Goal: Information Seeking & Learning: Learn about a topic

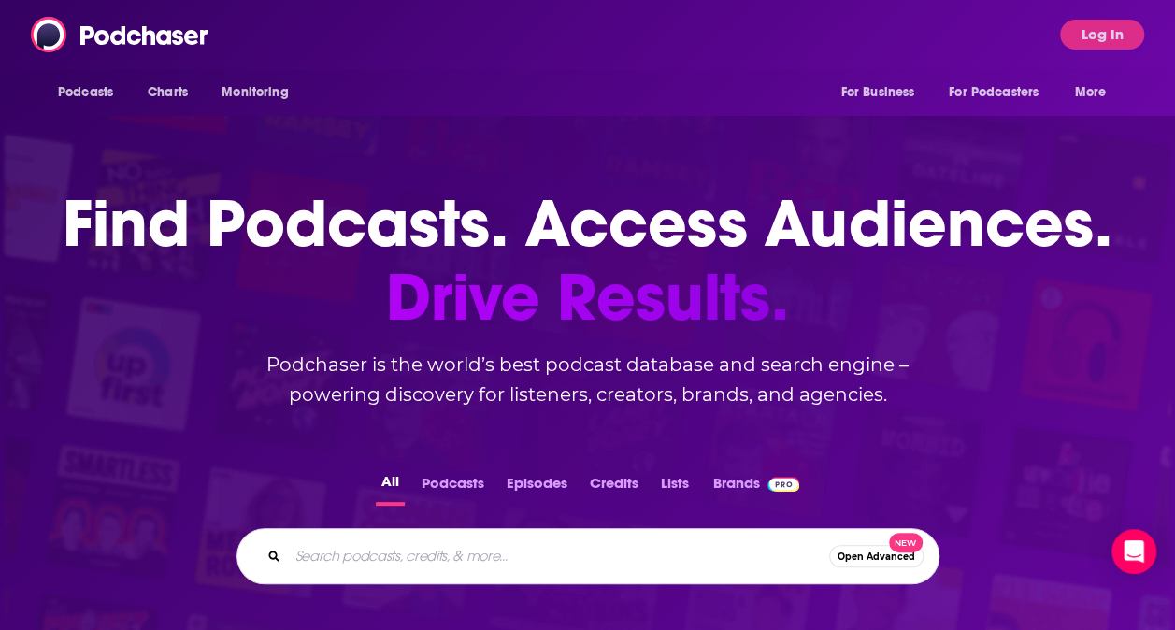
click at [415, 555] on input "Search podcasts, credits, & more..." at bounding box center [558, 556] width 541 height 30
paste input "Math & Magic: Stories from the Frontiers of Marketing with [PERSON_NAME]"
type input "Math & Magic: Stories from the Frontiers of Marketing with [PERSON_NAME]"
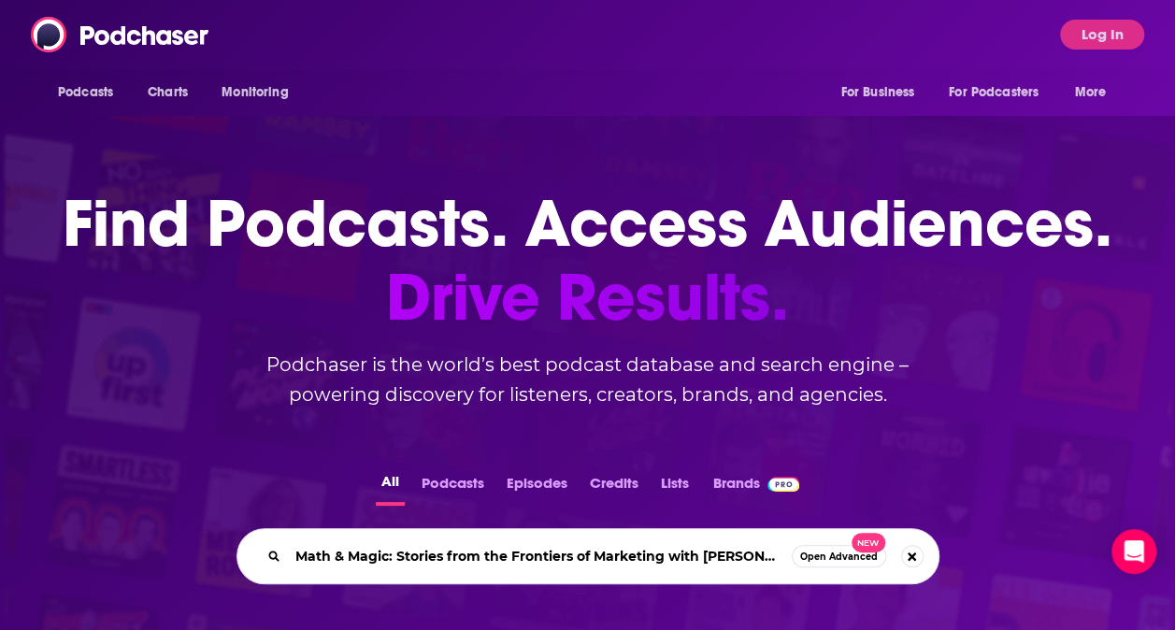
scroll to position [0, 5]
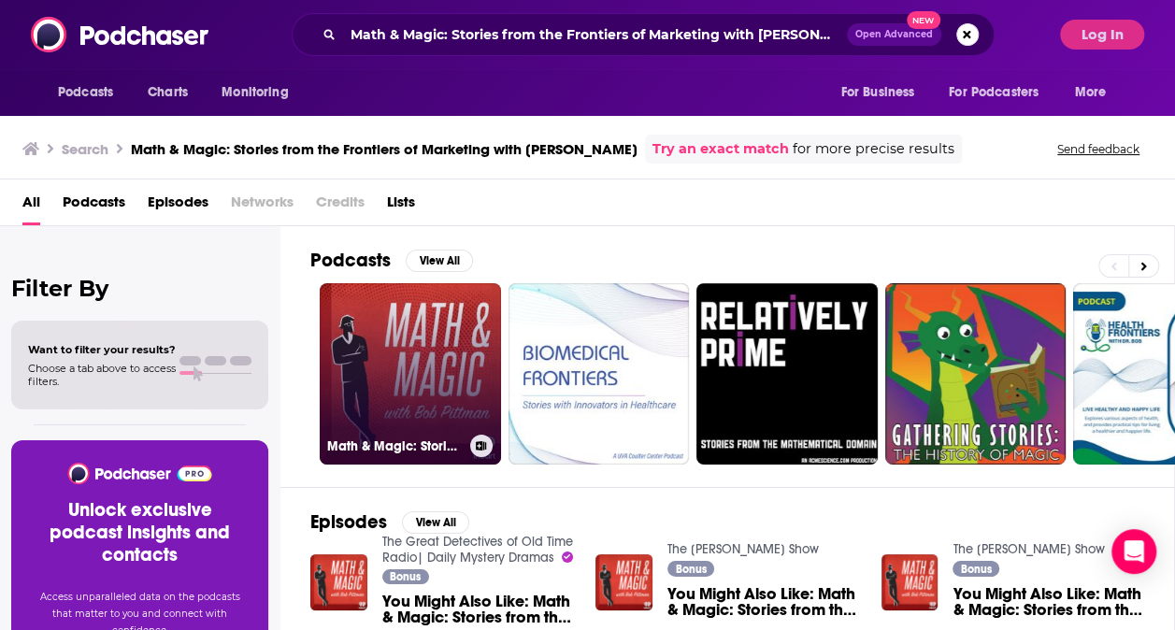
click at [333, 375] on link "Math & Magic: Stories from the Frontiers of Marketing with [PERSON_NAME]" at bounding box center [410, 373] width 181 height 181
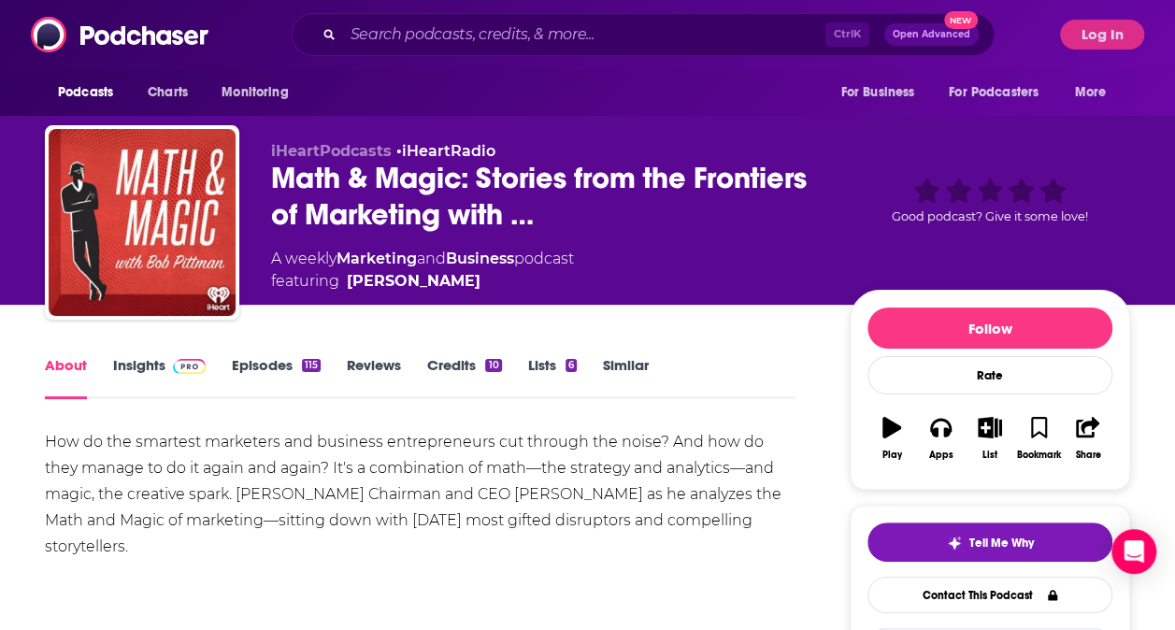
click at [472, 572] on div "Show More" at bounding box center [420, 585] width 751 height 32
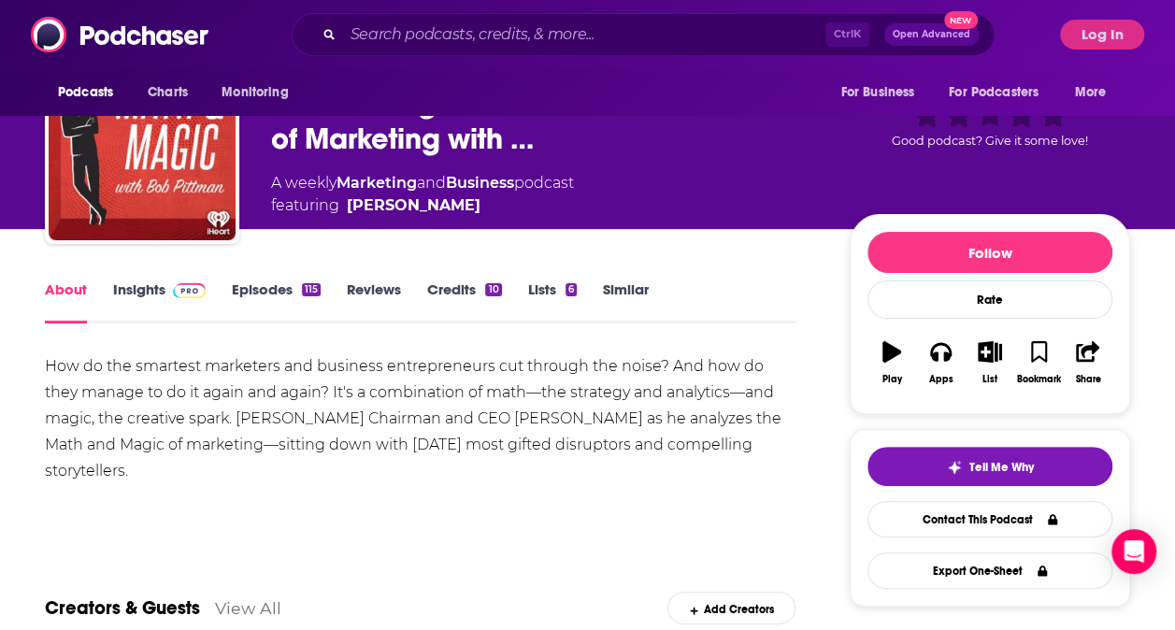
scroll to position [84, 0]
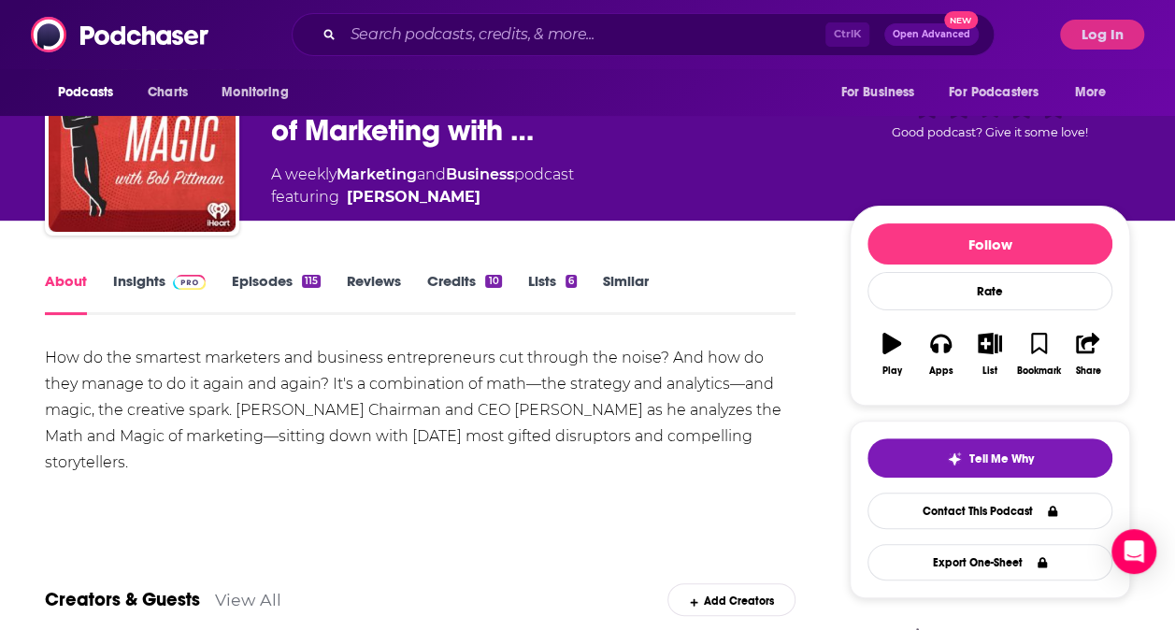
click at [539, 389] on div "How do the smartest marketers and business entrepreneurs cut through the noise?…" at bounding box center [420, 410] width 751 height 131
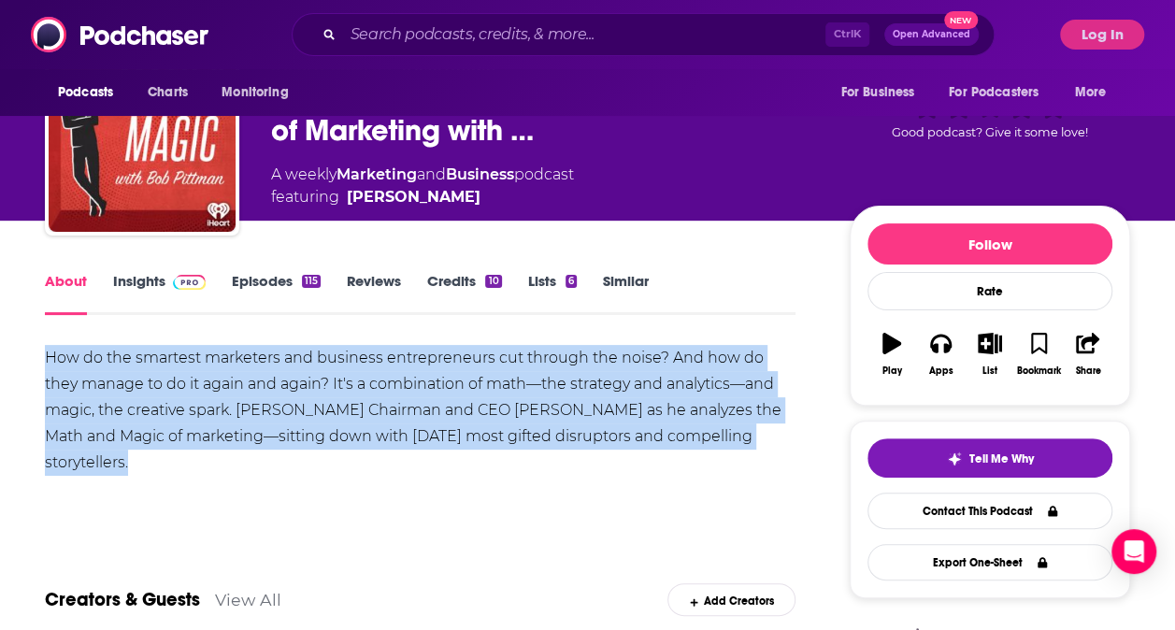
click at [539, 389] on div "How do the smartest marketers and business entrepreneurs cut through the noise?…" at bounding box center [420, 410] width 751 height 131
copy div "How do the smartest marketers and business entrepreneurs cut through the noise?…"
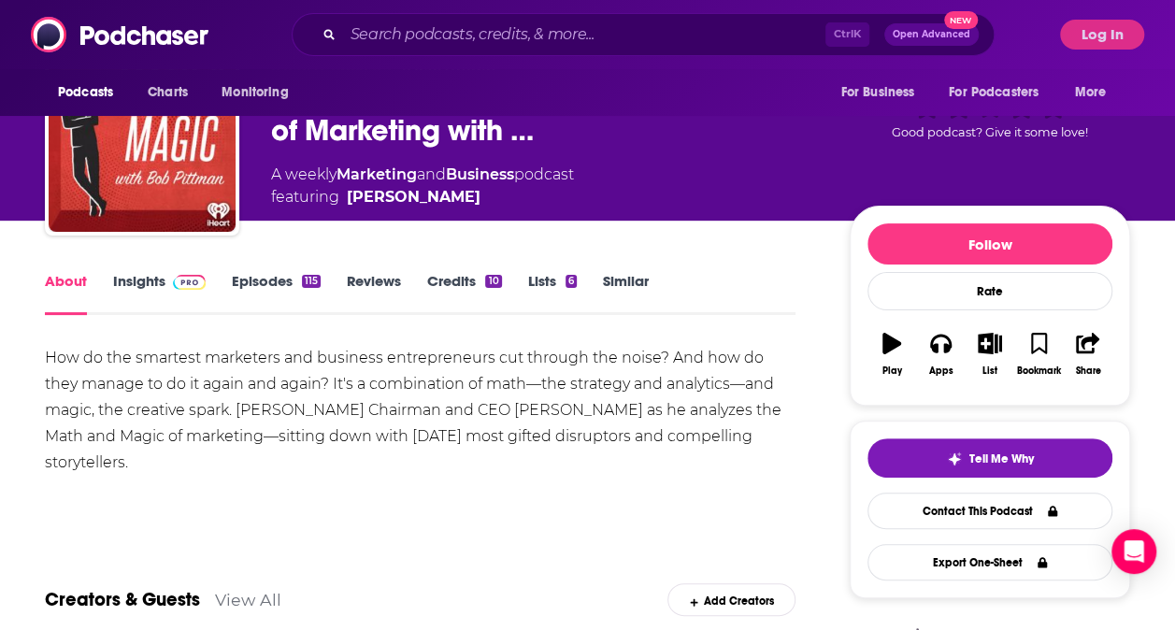
click at [510, 586] on div "Creators & Guests View All Add Creators" at bounding box center [420, 589] width 751 height 100
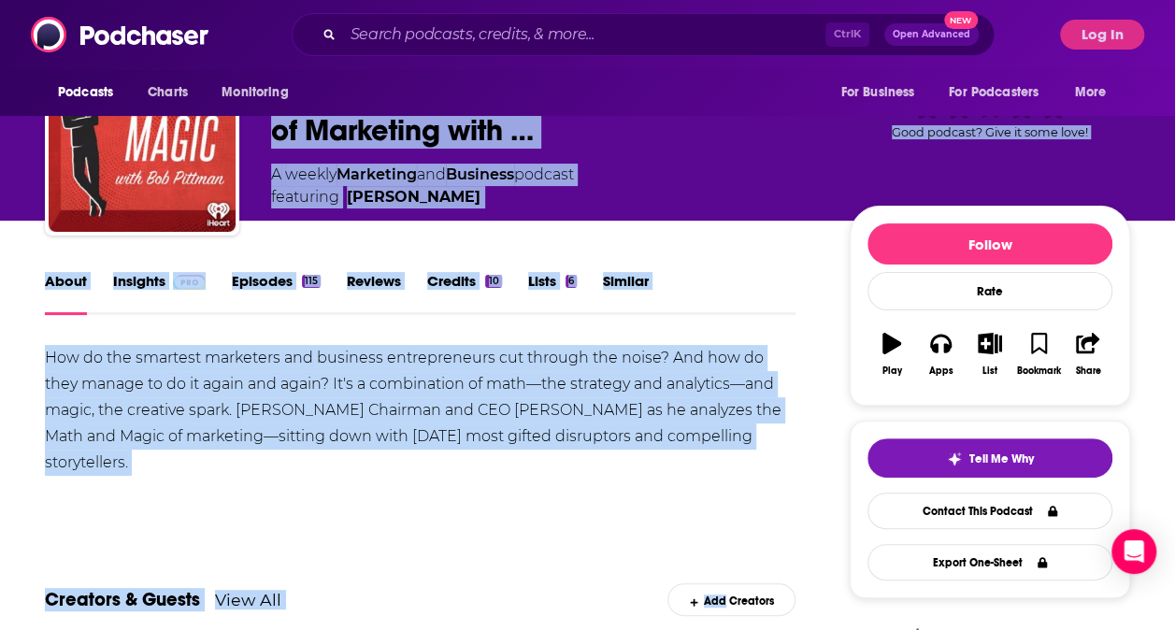
drag, startPoint x: 510, startPoint y: 586, endPoint x: 829, endPoint y: -69, distance: 729.4
click at [829, 0] on html "Podcasts Charts Monitoring Ctrl K Open Advanced New For Business For Podcasters…" at bounding box center [587, 231] width 1175 height 630
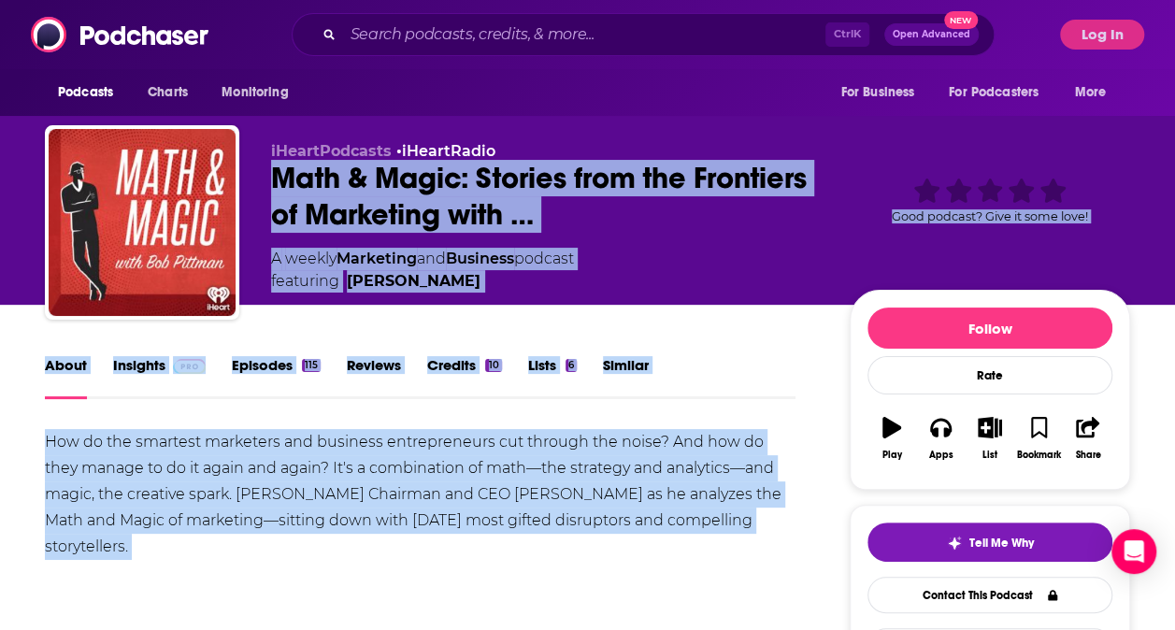
click at [468, 484] on div "How do the smartest marketers and business entrepreneurs cut through the noise?…" at bounding box center [420, 494] width 751 height 131
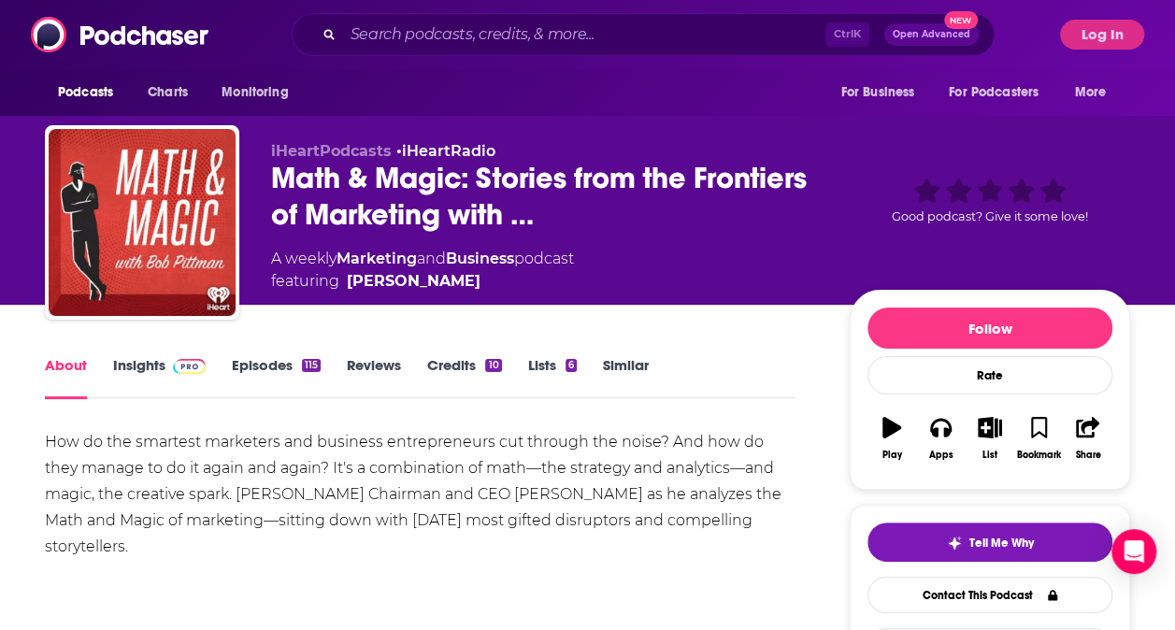
click at [150, 359] on link "Insights" at bounding box center [159, 377] width 93 height 43
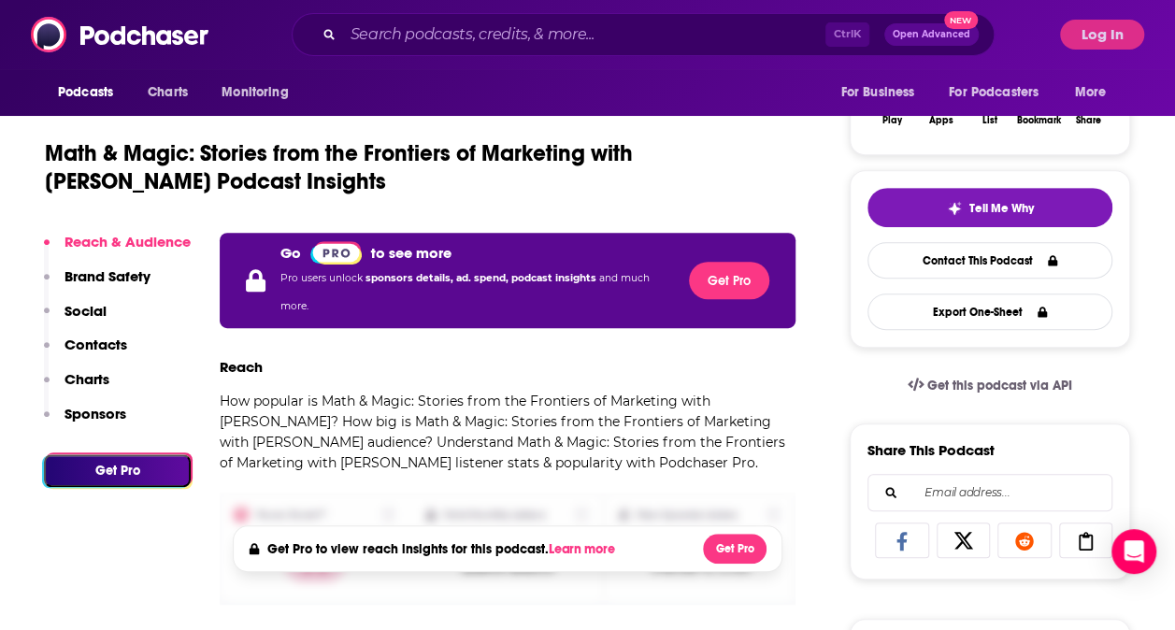
scroll to position [336, 0]
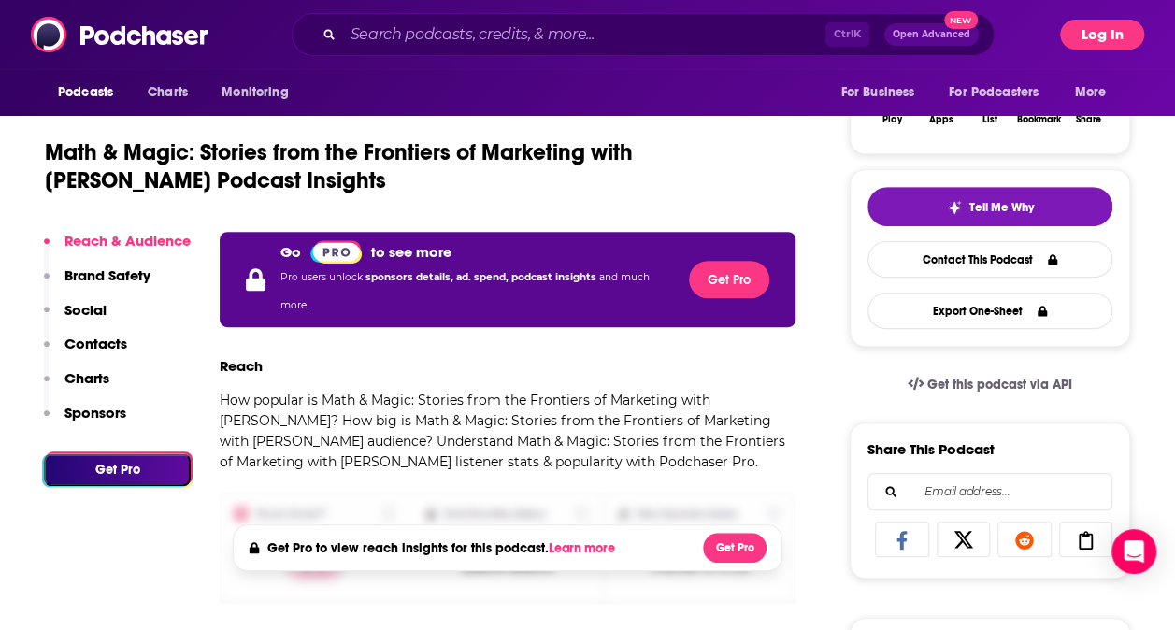
click at [1102, 38] on button "Log In" at bounding box center [1102, 35] width 84 height 30
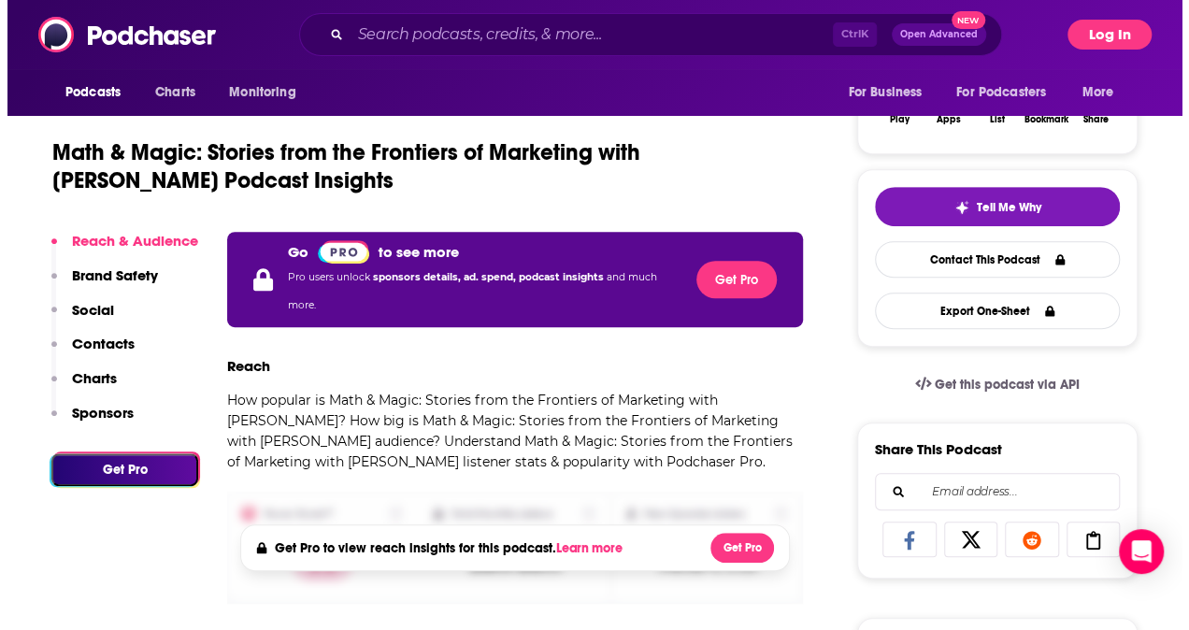
scroll to position [0, 0]
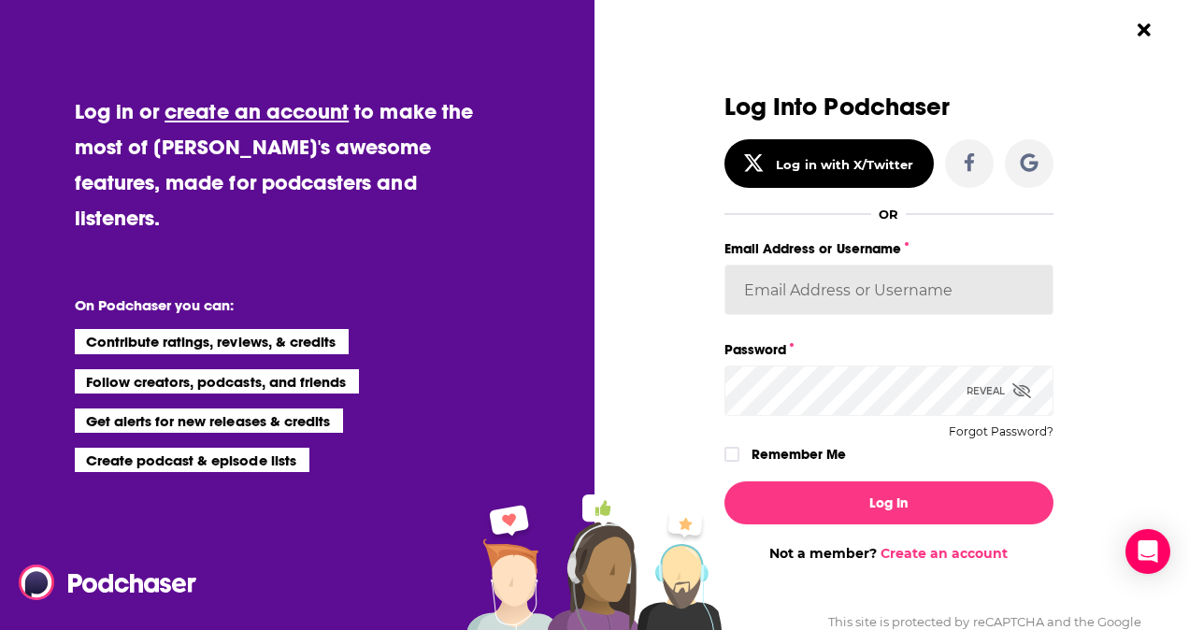
click at [840, 284] on input "Email Address or Username" at bounding box center [889, 290] width 329 height 50
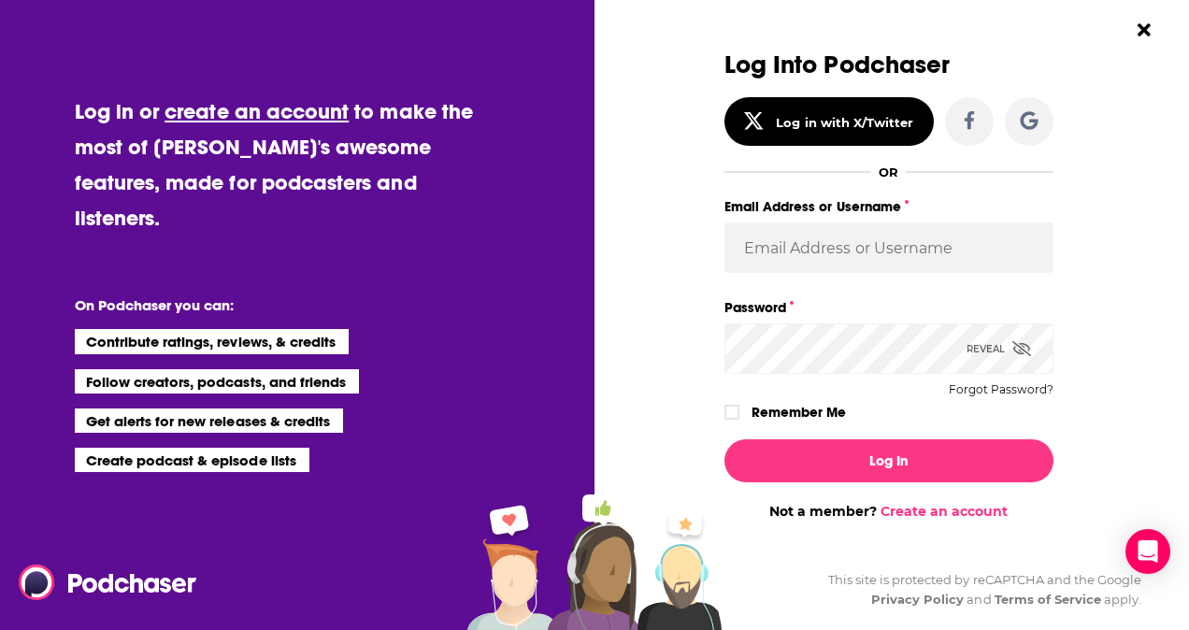
click at [755, 613] on div "Log Into Podchaser Log in with X/Twitter OR Email Address or Username Password …" at bounding box center [898, 315] width 583 height 630
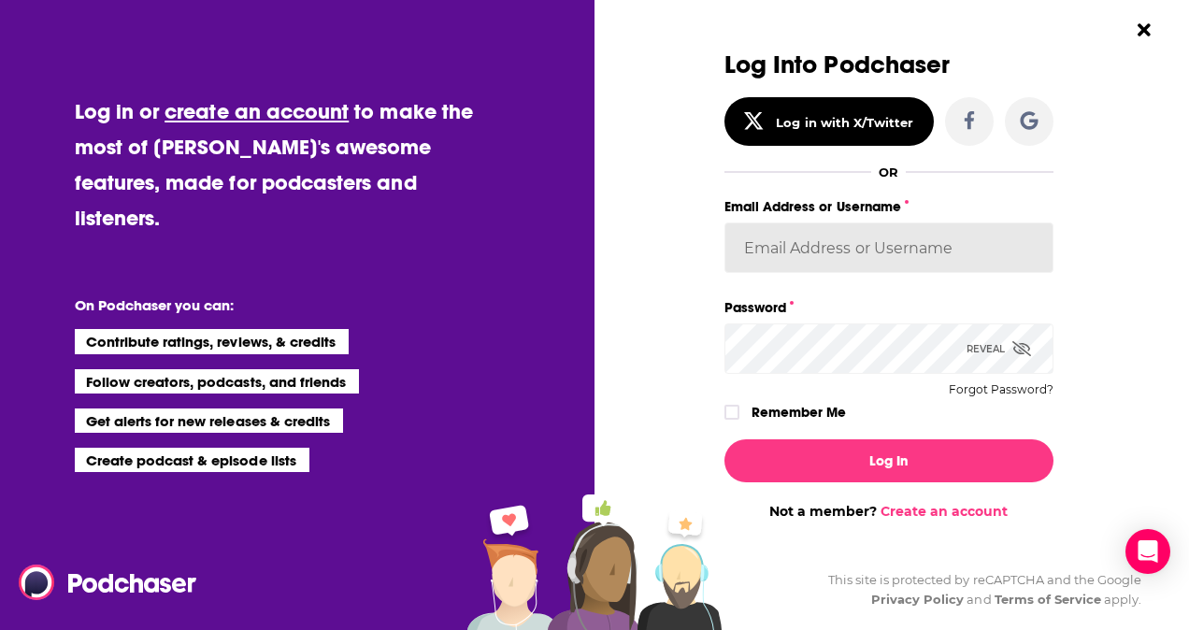
click at [814, 259] on input "Email Address or Username" at bounding box center [889, 248] width 329 height 50
type input "Morgan16"
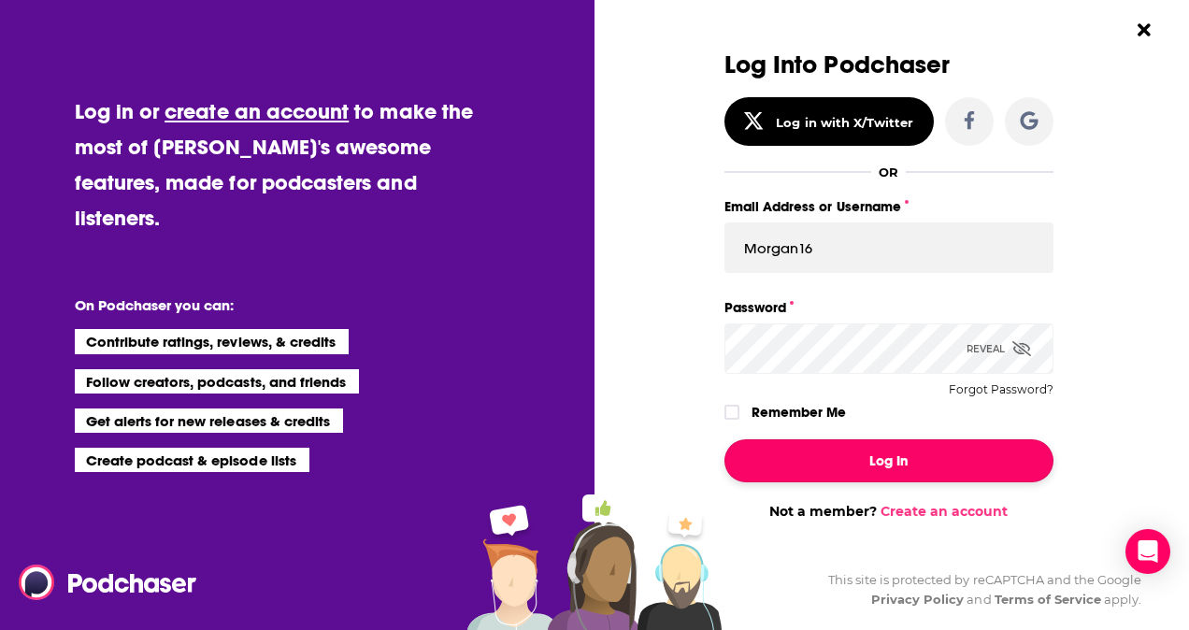
click at [832, 447] on button "Log In" at bounding box center [889, 460] width 329 height 43
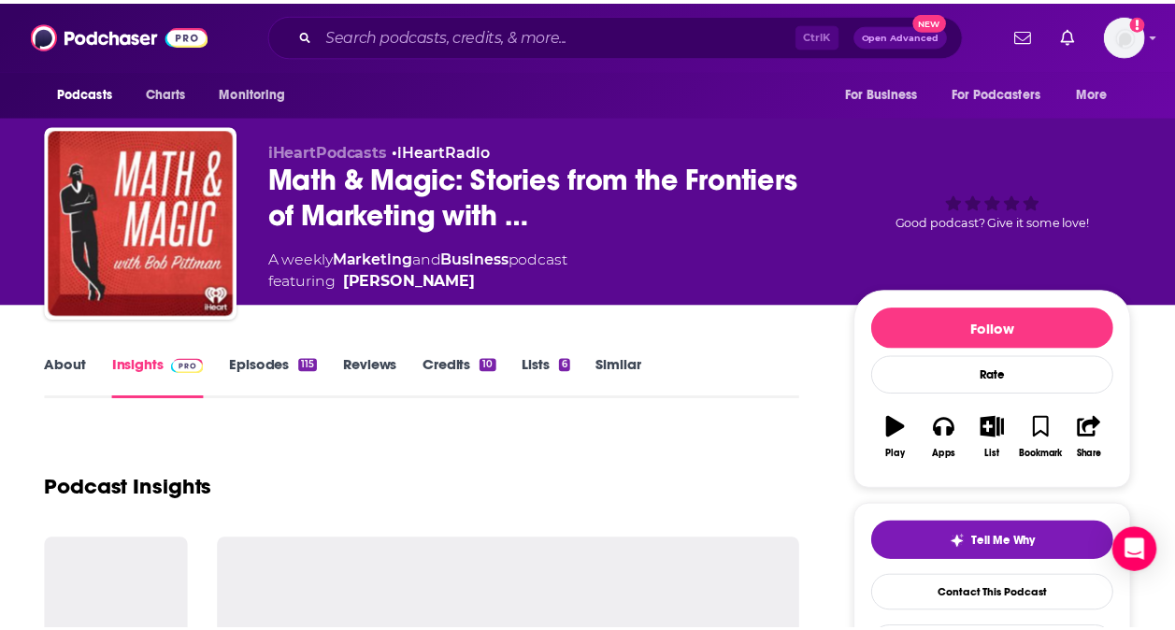
scroll to position [336, 0]
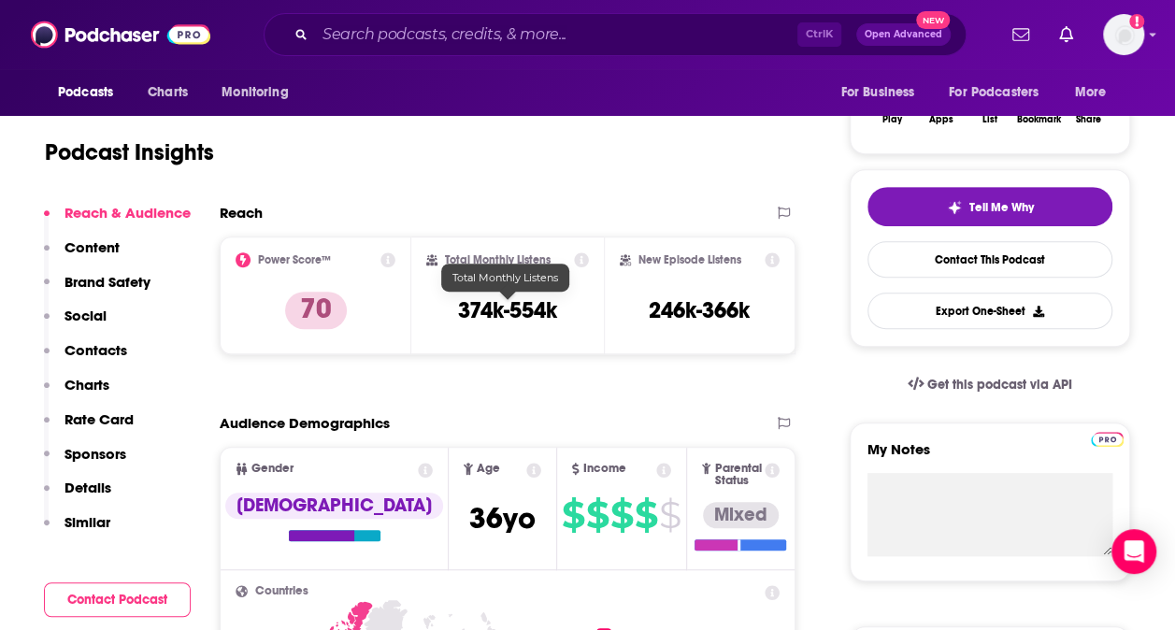
click at [542, 301] on h3 "374k-554k" at bounding box center [507, 310] width 99 height 28
copy div "374k-554k"
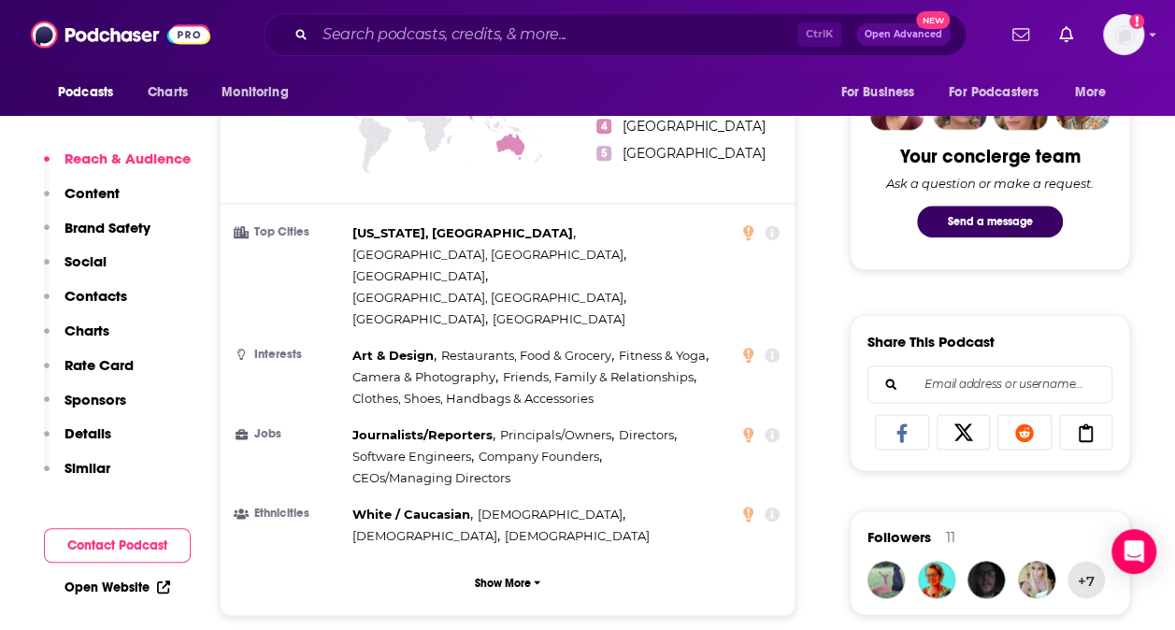
scroll to position [931, 0]
